Goal: Go to known website: Go to known website

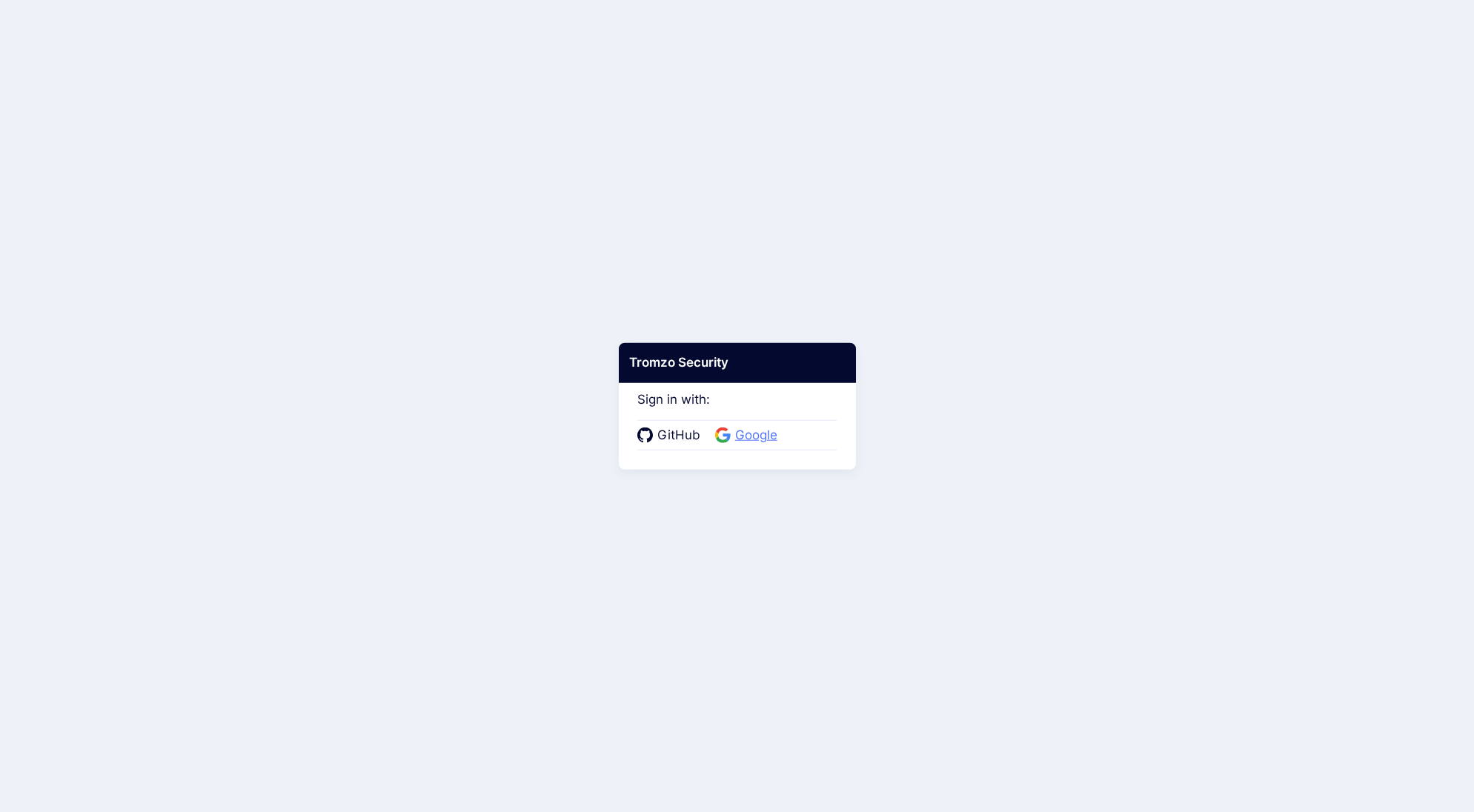
click at [756, 426] on span "Google" at bounding box center [756, 435] width 51 height 20
